Goal: Task Accomplishment & Management: Complete application form

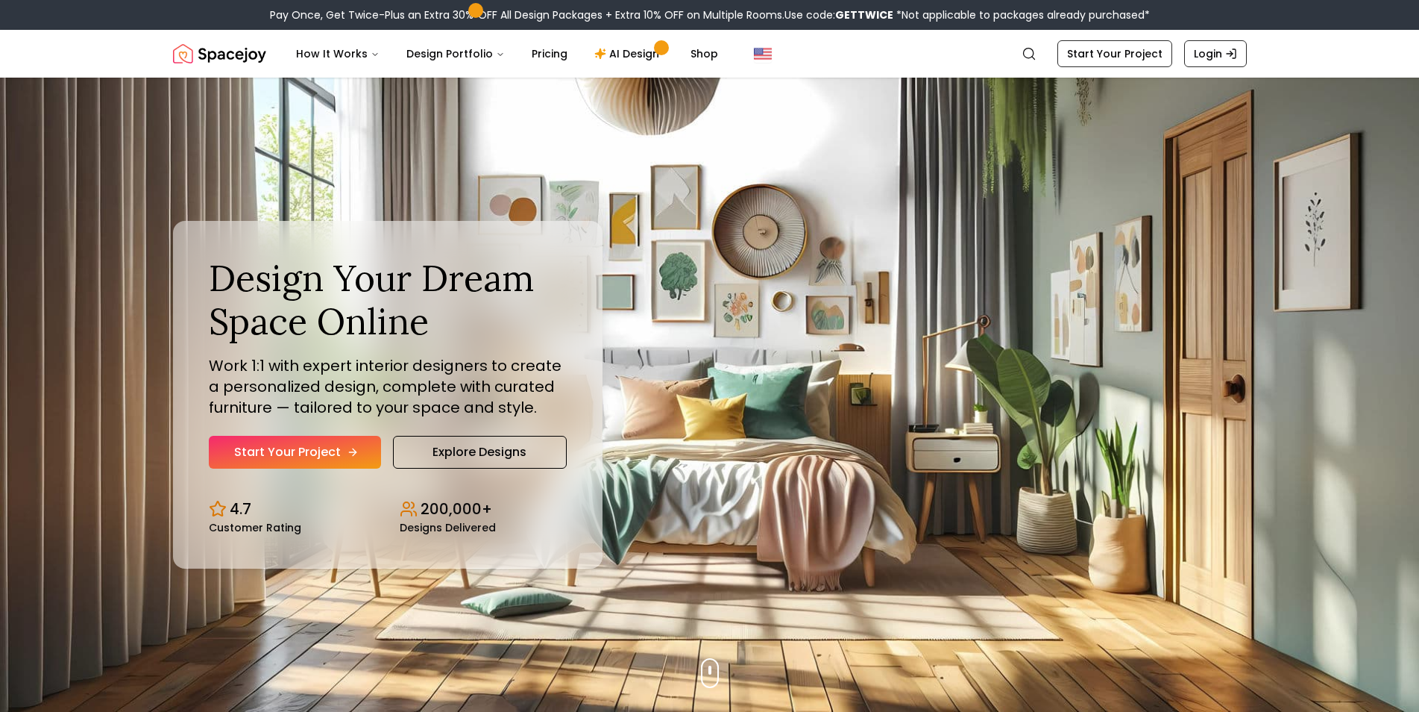
click at [330, 451] on link "Start Your Project" at bounding box center [295, 452] width 172 height 33
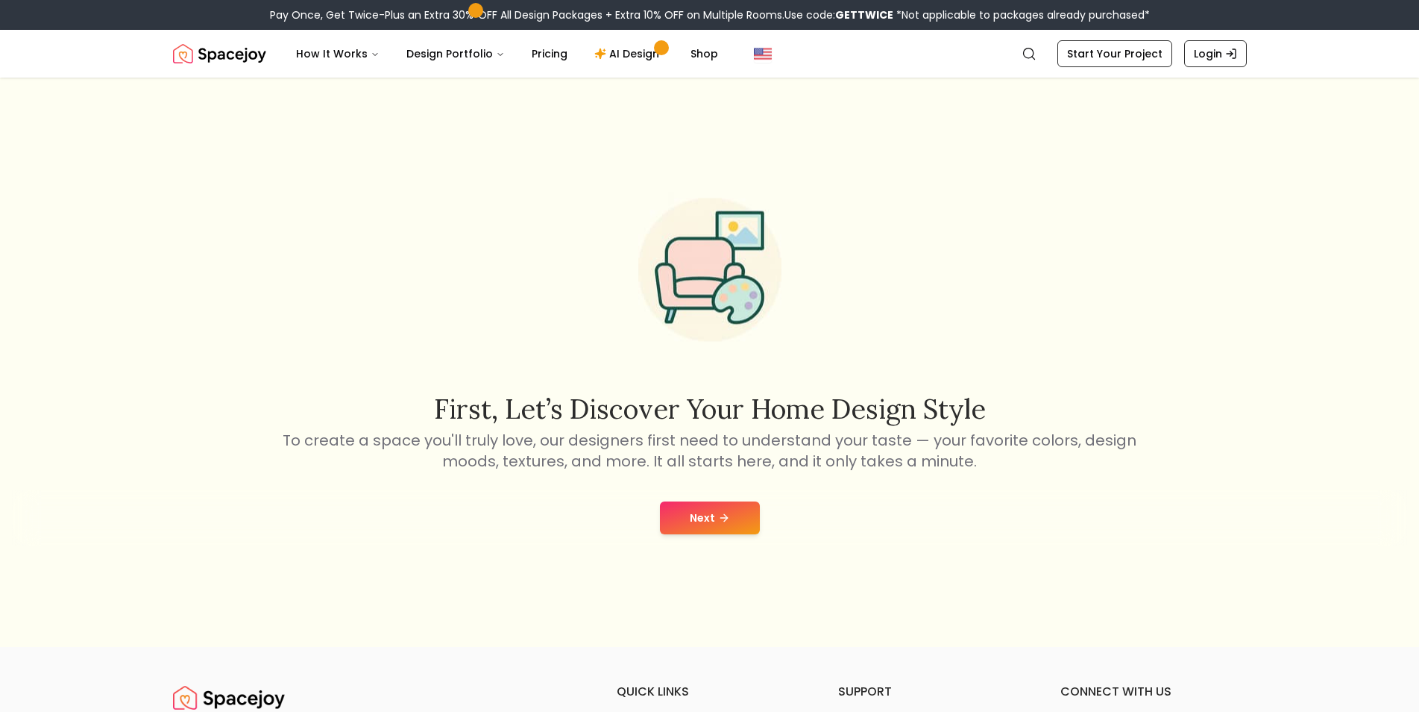
click at [732, 513] on button "Next" at bounding box center [710, 517] width 100 height 33
